Goal: Check status: Check status

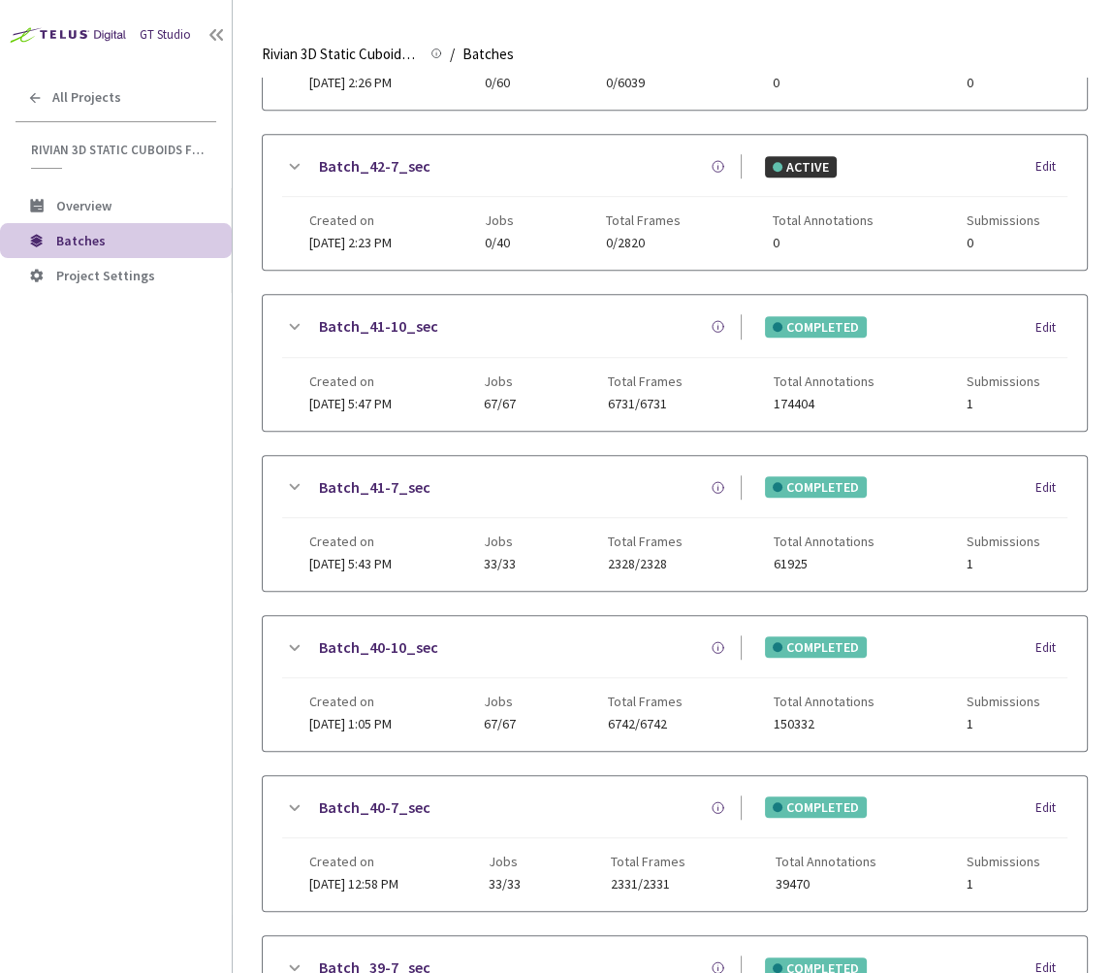
scroll to position [1007, 0]
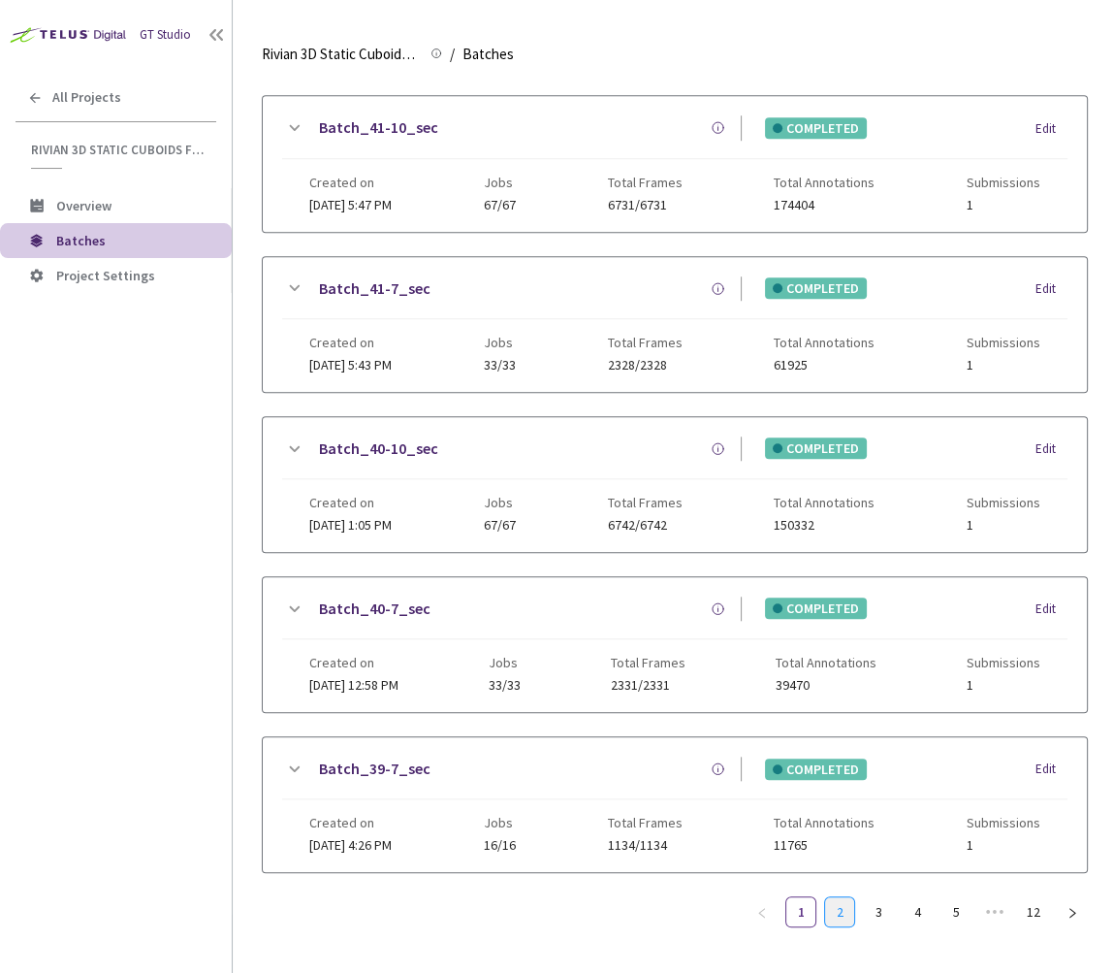
click at [825, 899] on link "2" at bounding box center [839, 911] width 29 height 29
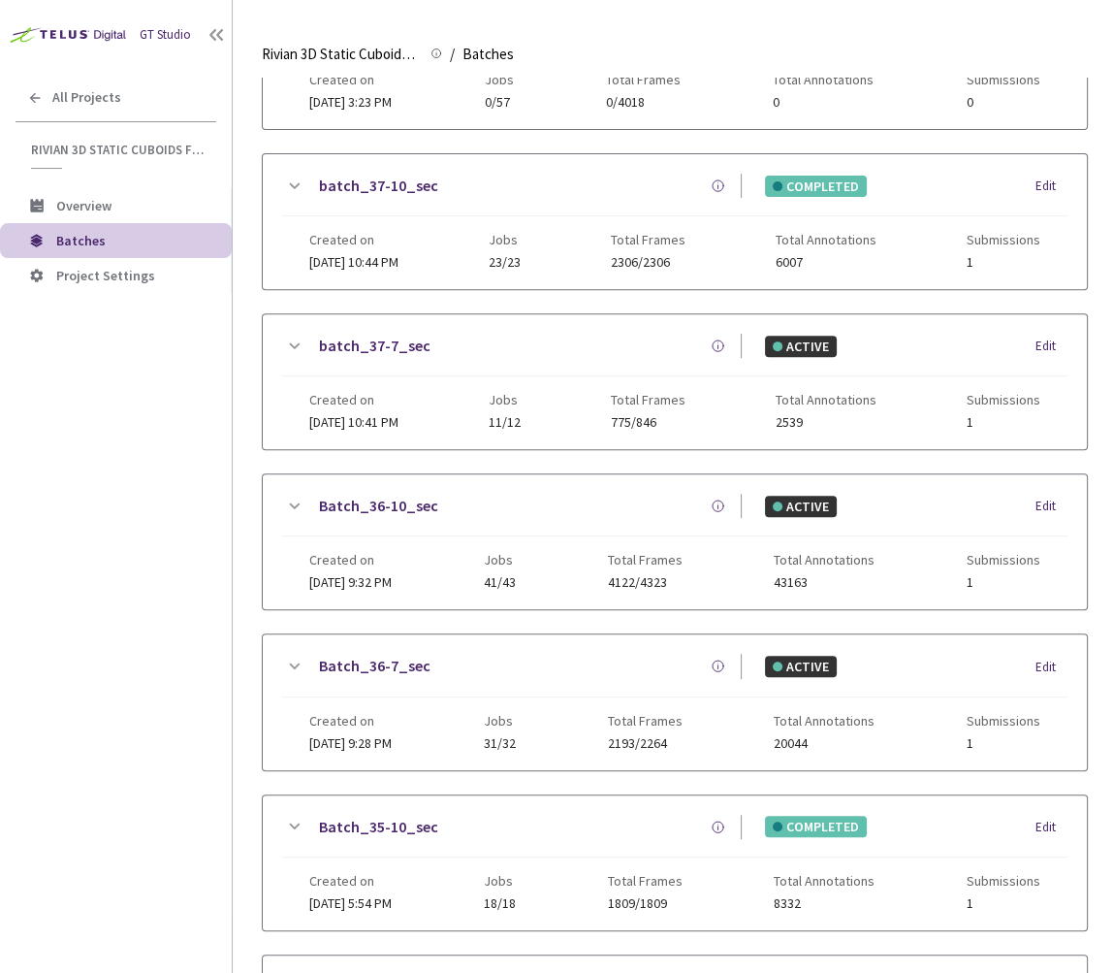
scroll to position [0, 0]
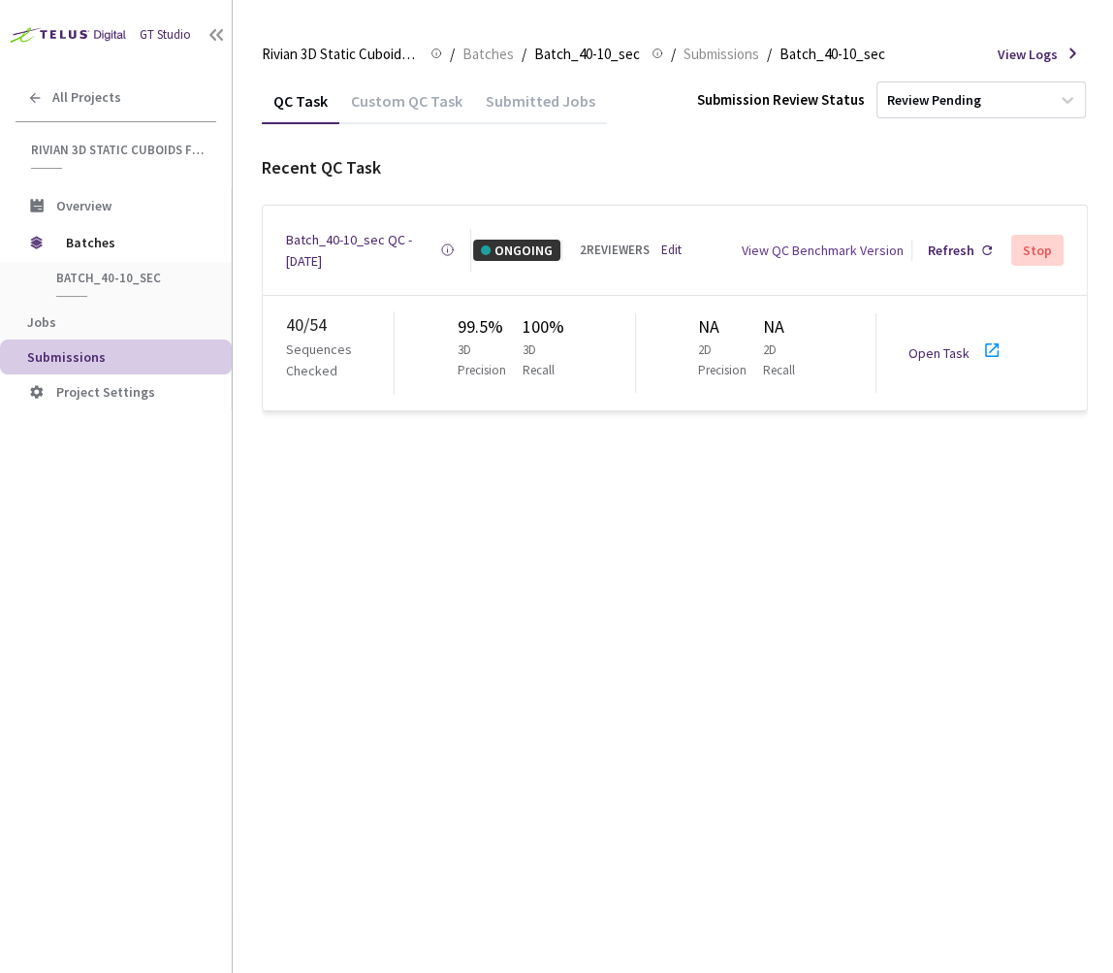
click at [703, 461] on div "QC Task Custom QC Task Submitted Jobs Submission Review Status Review Pending R…" at bounding box center [675, 525] width 826 height 895
click at [785, 551] on div "QC Task Custom QC Task Submitted Jobs Submission Review Status Review Pending R…" at bounding box center [675, 525] width 826 height 895
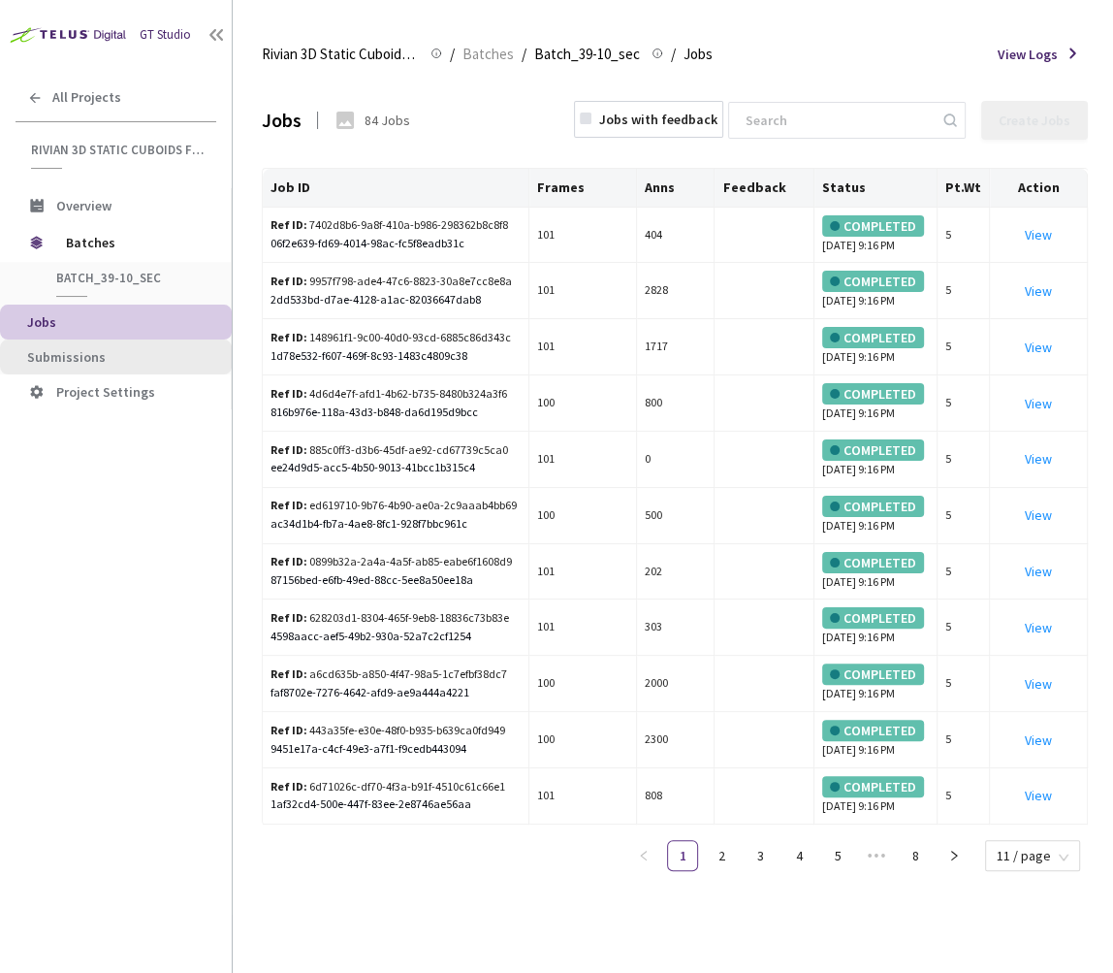
click at [145, 352] on span "Submissions" at bounding box center [121, 357] width 189 height 16
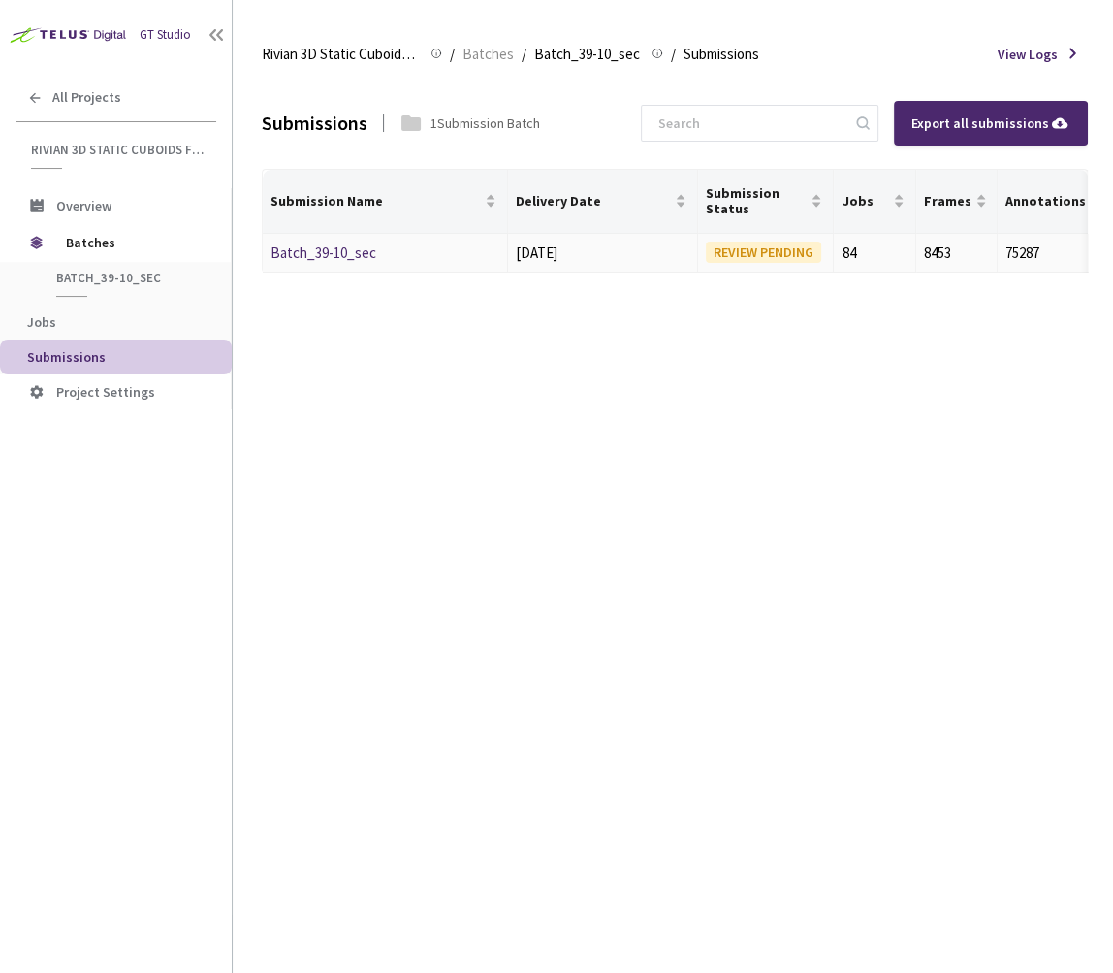
click at [345, 253] on link "Batch_39-10_sec" at bounding box center [324, 252] width 106 height 18
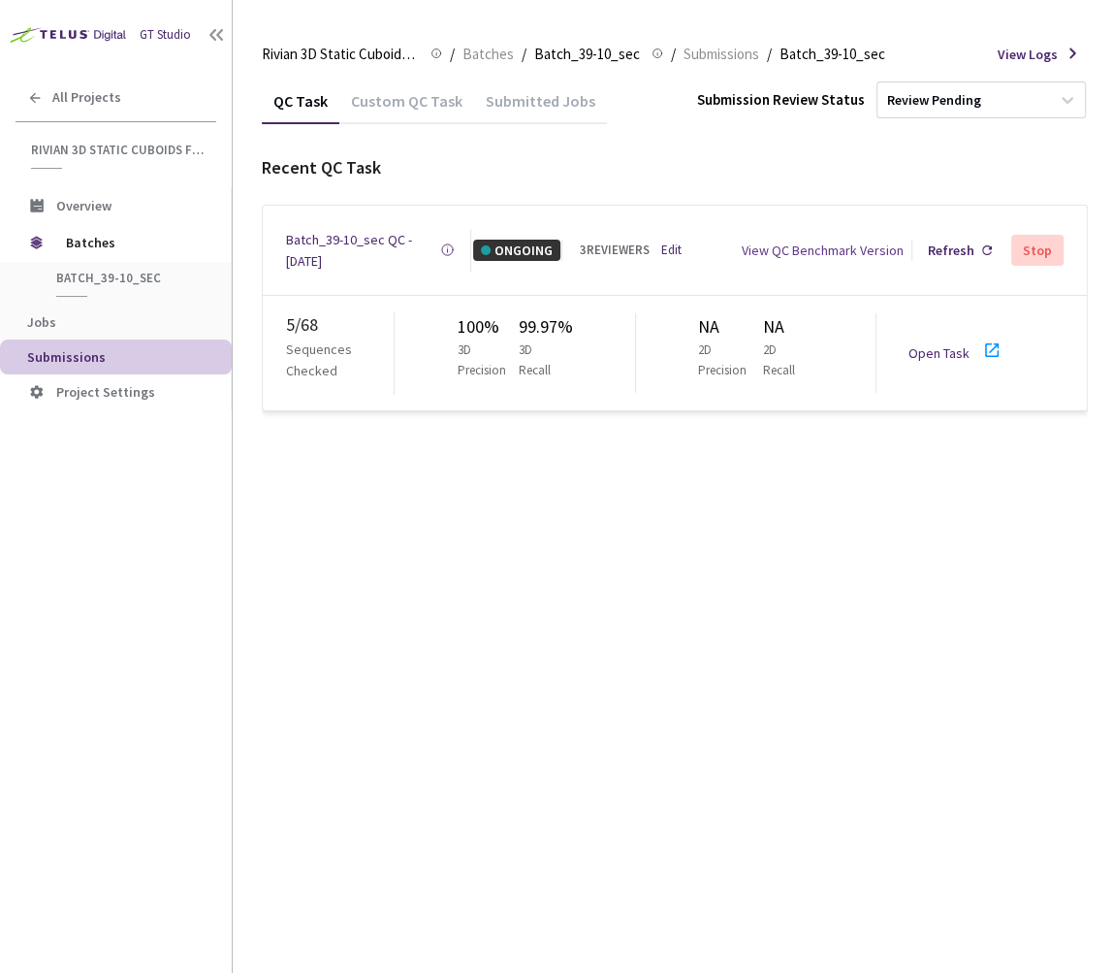
click at [553, 468] on div "QC Task Custom QC Task Submitted Jobs Submission Review Status Review Pending R…" at bounding box center [675, 525] width 826 height 895
